Goal: Information Seeking & Learning: Check status

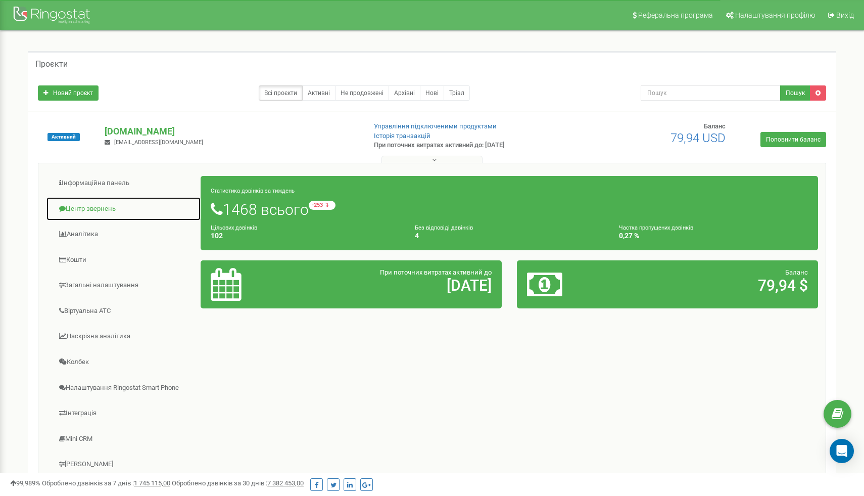
click at [96, 208] on link "Центр звернень" at bounding box center [123, 209] width 155 height 25
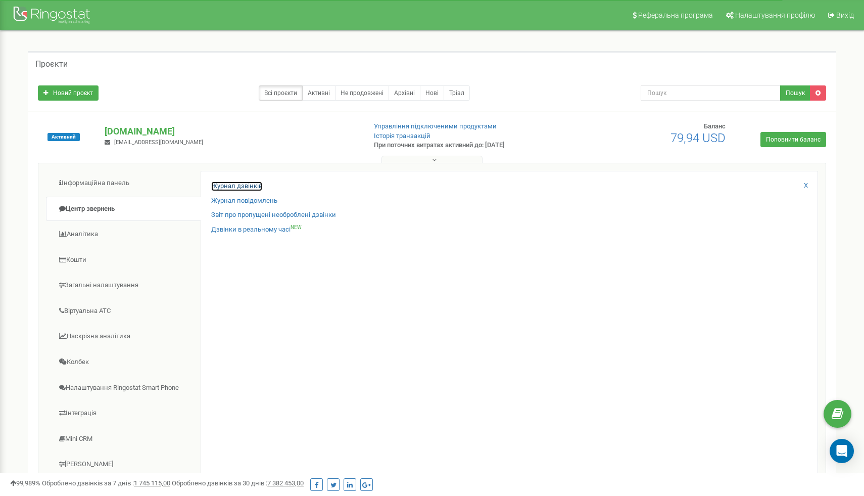
click at [223, 188] on link "Журнал дзвінків" at bounding box center [236, 186] width 51 height 10
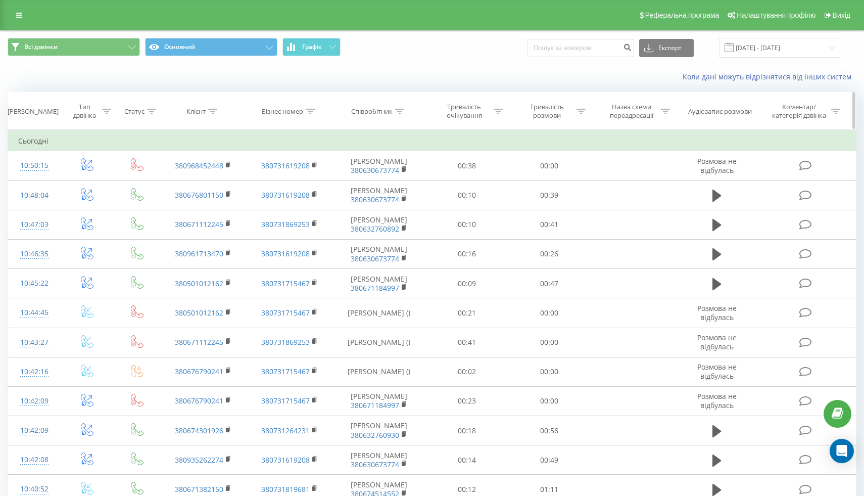
click at [212, 113] on icon at bounding box center [212, 111] width 9 height 5
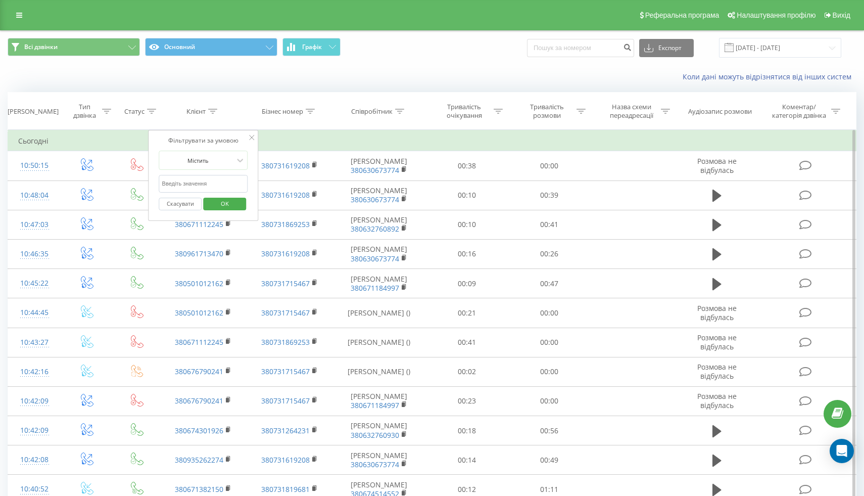
click at [193, 188] on input "text" at bounding box center [203, 184] width 89 height 18
paste input "[PHONE_NUMBER]"
drag, startPoint x: 169, startPoint y: 181, endPoint x: 151, endPoint y: 181, distance: 18.7
click at [151, 181] on div "Фільтрувати за умовою Містить +380963355050 Скасувати OK" at bounding box center [204, 175] width 110 height 91
click at [224, 200] on span "OK" at bounding box center [225, 204] width 28 height 16
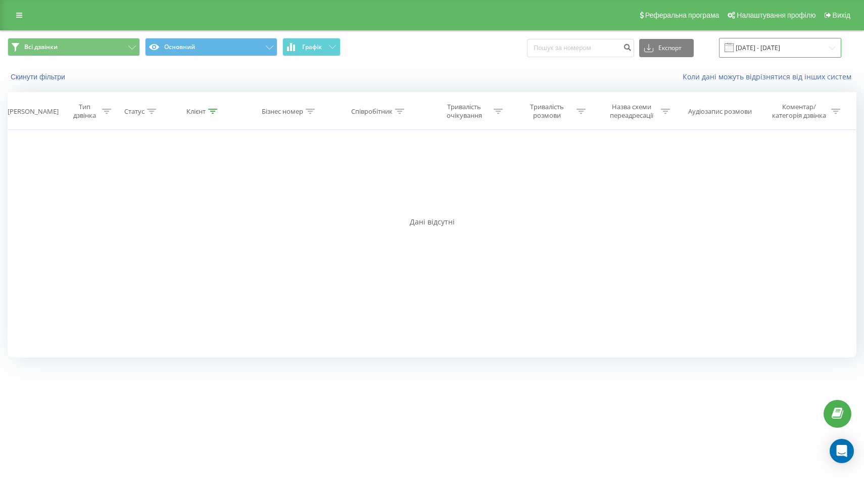
click at [806, 45] on input "22.08.2025 - 22.09.2025" at bounding box center [780, 48] width 122 height 20
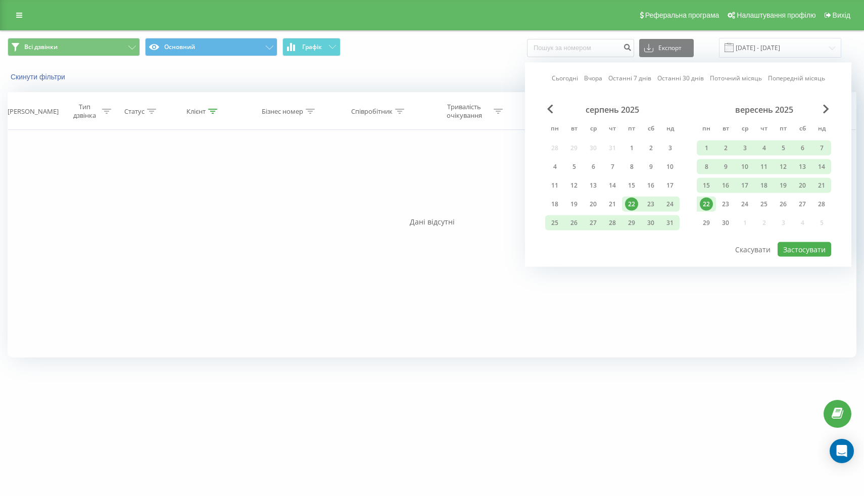
click at [487, 172] on div "Фільтрувати за умовою Дорівнює Введіть значення Скасувати OK Фільтрувати за умо…" at bounding box center [432, 243] width 849 height 227
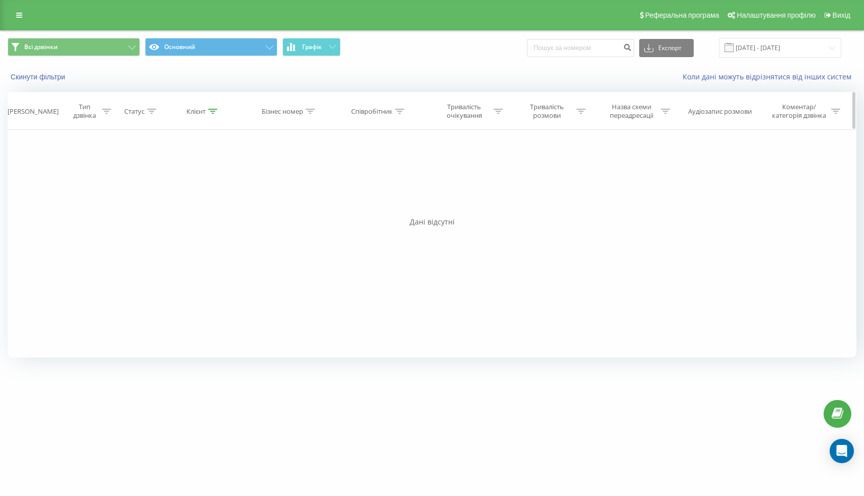
click at [212, 110] on icon at bounding box center [212, 111] width 9 height 5
click at [200, 186] on input "0963355050" at bounding box center [203, 184] width 89 height 18
paste input "67530271"
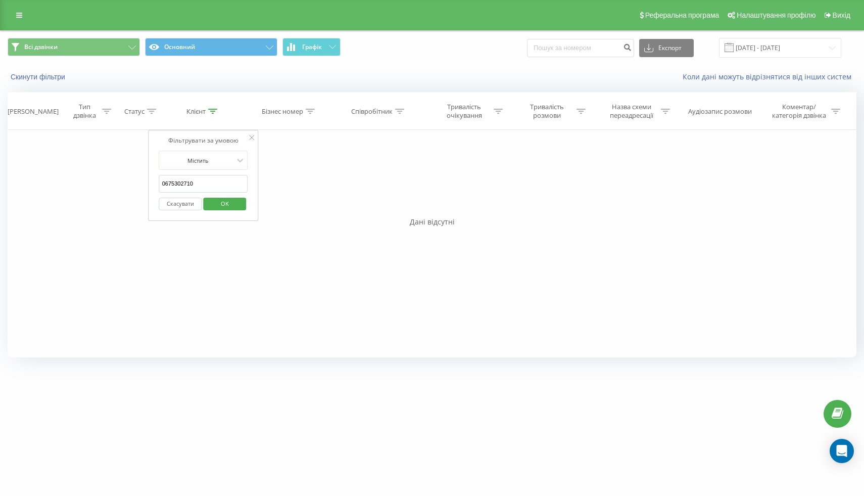
type input "0675302710"
click at [232, 210] on span "OK" at bounding box center [225, 204] width 28 height 16
